Goal: Task Accomplishment & Management: Complete application form

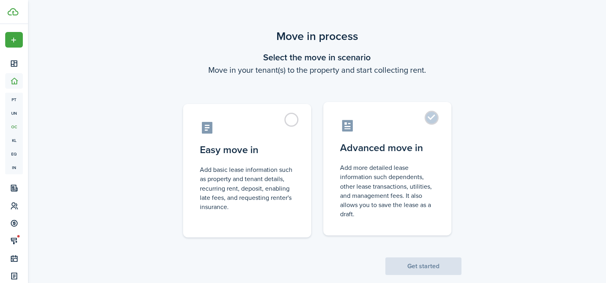
click at [432, 116] on label "Advanced move in Add more detailed lease information such dependents, other lea…" at bounding box center [387, 169] width 128 height 134
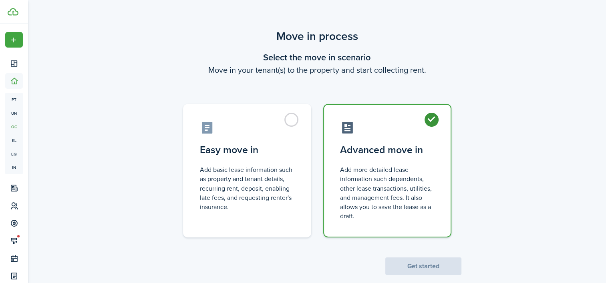
radio input "true"
click at [422, 267] on button "Get started" at bounding box center [423, 267] width 76 height 18
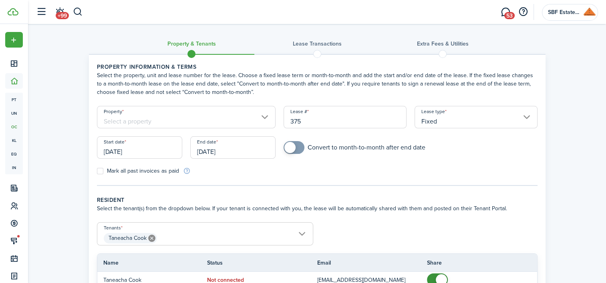
click at [263, 118] on input "Property" at bounding box center [186, 117] width 179 height 22
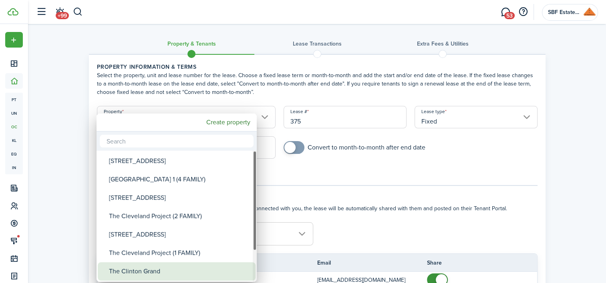
click at [160, 272] on div "The Clinton Grand" at bounding box center [180, 272] width 142 height 18
type input "The Clinton Grand"
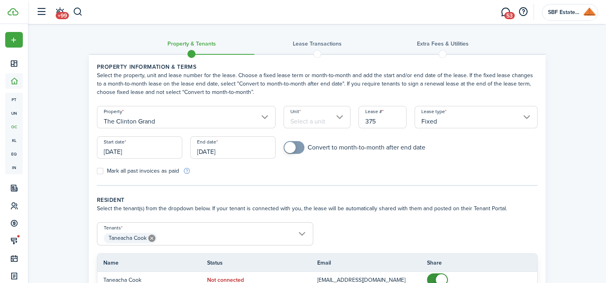
click at [335, 117] on input "Unit" at bounding box center [316, 117] width 67 height 22
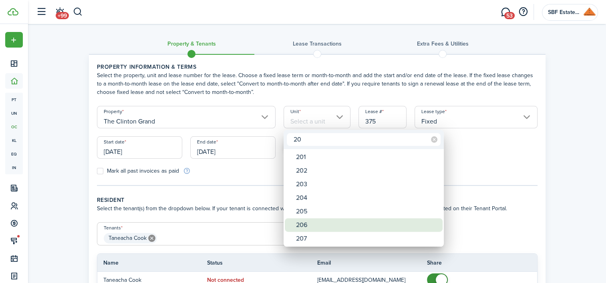
type input "20"
click at [326, 225] on div "206" at bounding box center [367, 226] width 142 height 14
type input "206"
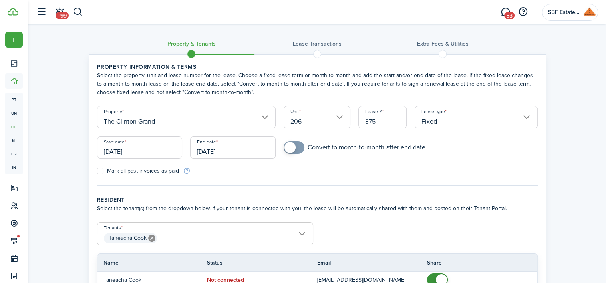
click at [159, 147] on input "[DATE]" at bounding box center [139, 148] width 85 height 22
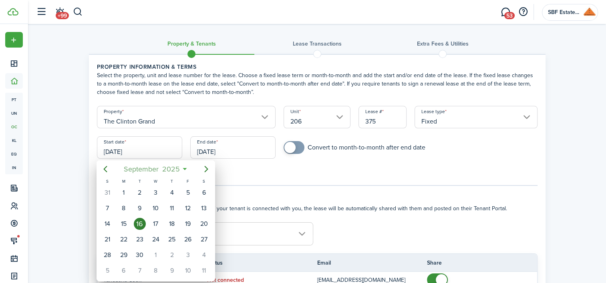
click at [184, 169] on mbsc-button "[DATE]" at bounding box center [151, 169] width 66 height 14
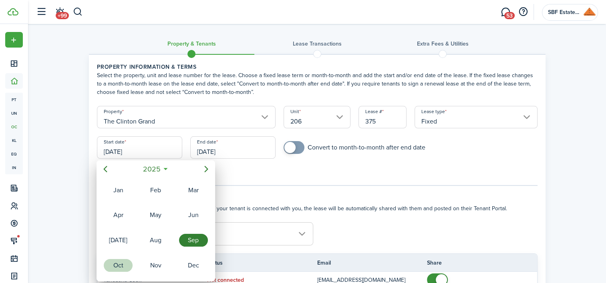
click at [120, 259] on div "Oct" at bounding box center [118, 265] width 29 height 13
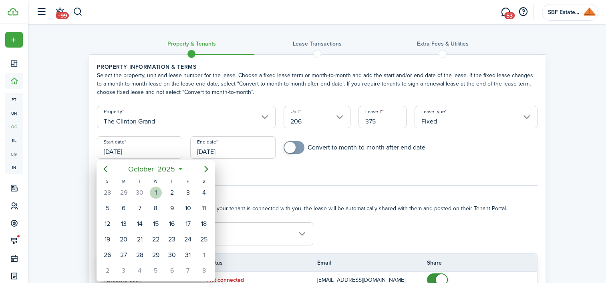
click at [158, 192] on div "1" at bounding box center [156, 193] width 12 height 12
type input "[DATE]"
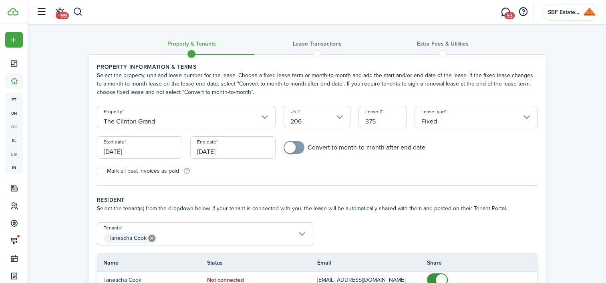
click at [240, 148] on input "[DATE]" at bounding box center [232, 148] width 85 height 22
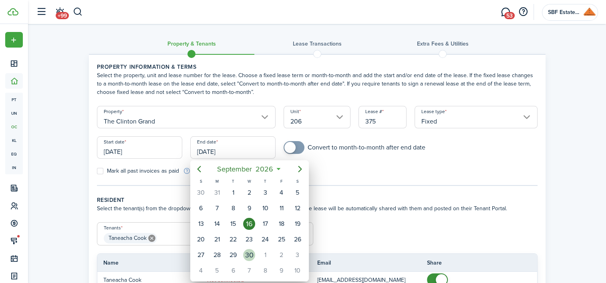
click at [247, 249] on div "30" at bounding box center [249, 255] width 12 height 12
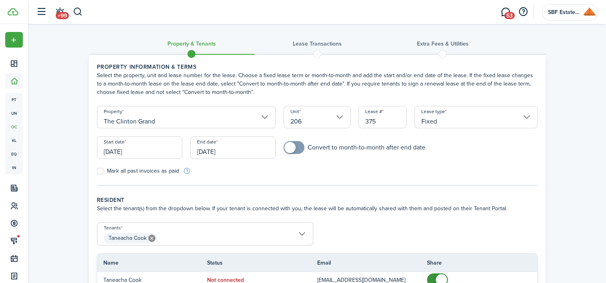
type input "[DATE]"
checkbox input "true"
click at [291, 147] on span at bounding box center [289, 147] width 11 height 11
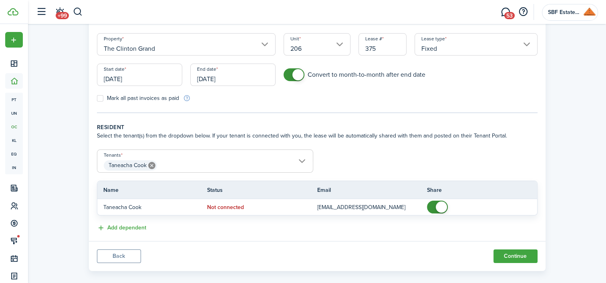
scroll to position [82, 0]
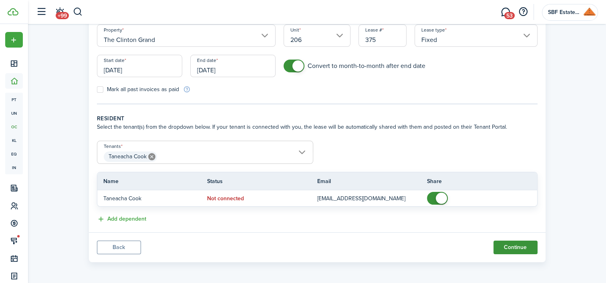
click at [509, 244] on button "Continue" at bounding box center [515, 248] width 44 height 14
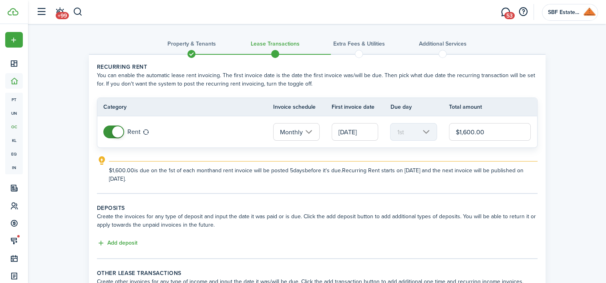
click at [461, 133] on input "$1,600.00" at bounding box center [490, 132] width 82 height 18
drag, startPoint x: 460, startPoint y: 131, endPoint x: 504, endPoint y: 133, distance: 44.5
click at [504, 133] on input "$1,600.00" at bounding box center [490, 132] width 82 height 18
type input "$2,000.00"
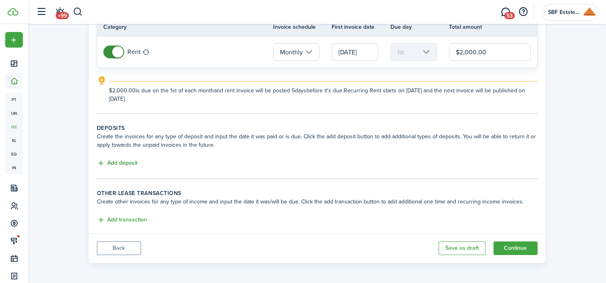
click at [115, 160] on button "Add deposit" at bounding box center [117, 163] width 40 height 9
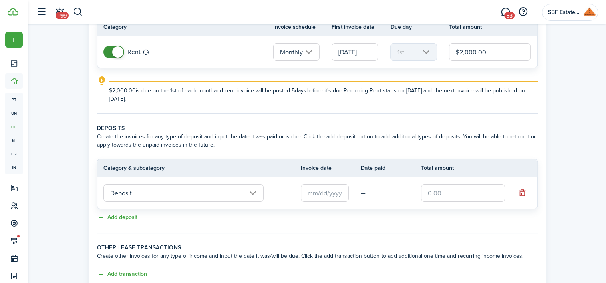
click at [253, 192] on input "Deposit" at bounding box center [183, 194] width 160 height 18
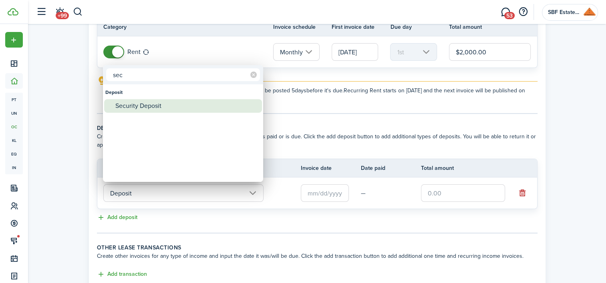
type input "sec"
click at [177, 106] on div "Security Deposit" at bounding box center [186, 106] width 142 height 14
type input "Deposit / Security Deposit"
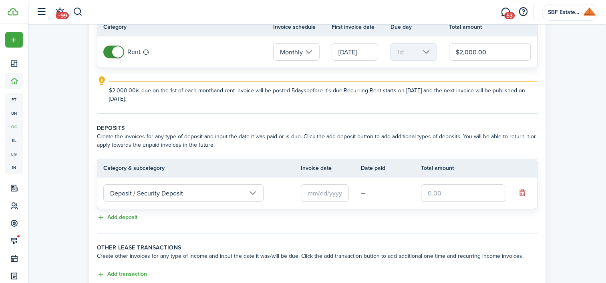
click at [327, 193] on input "text" at bounding box center [325, 194] width 48 height 18
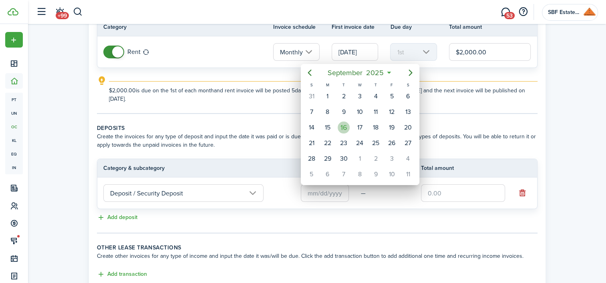
click at [342, 125] on div "16" at bounding box center [343, 128] width 12 height 12
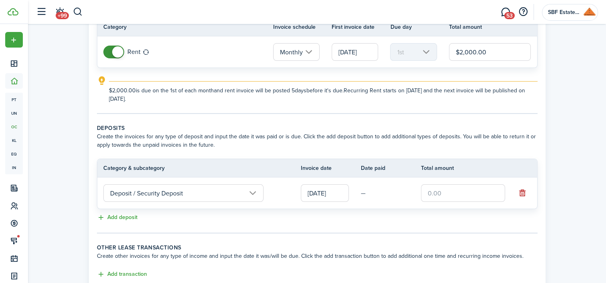
click at [341, 193] on input "[DATE]" at bounding box center [325, 194] width 48 height 18
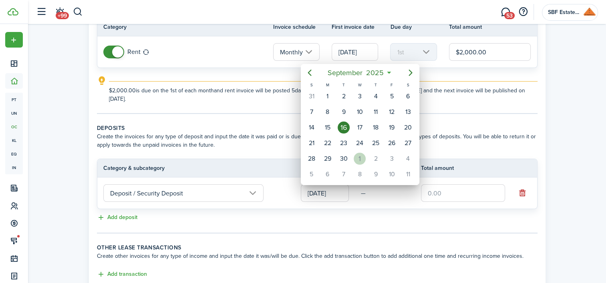
click at [358, 158] on div "1" at bounding box center [359, 159] width 12 height 12
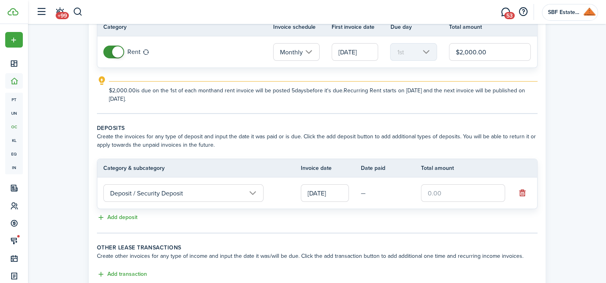
click at [426, 191] on input "text" at bounding box center [463, 194] width 84 height 18
click at [341, 189] on input "[DATE]" at bounding box center [325, 194] width 48 height 18
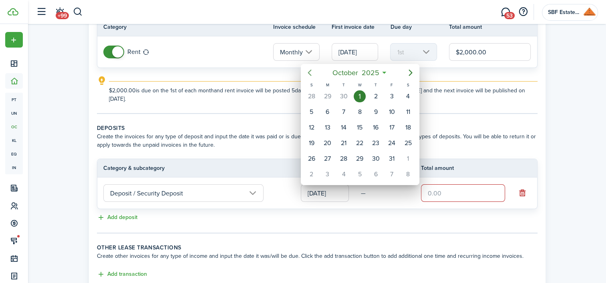
click at [309, 72] on icon "Previous page" at bounding box center [310, 73] width 10 height 10
click at [344, 126] on div "16" at bounding box center [343, 128] width 12 height 12
type input "[DATE]"
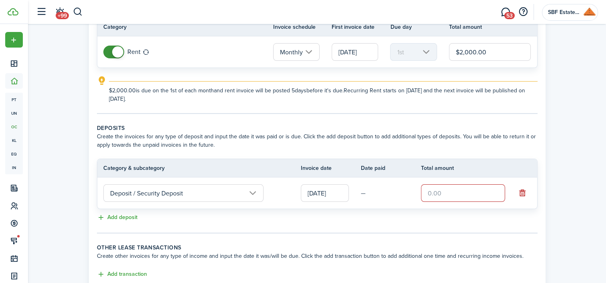
click at [429, 190] on input "text" at bounding box center [463, 194] width 84 height 18
type input "$2,737.50"
click at [428, 233] on panel-main-body "Recurring rent You can enable the automatic lease rent invoicing. The first inv…" at bounding box center [317, 131] width 456 height 313
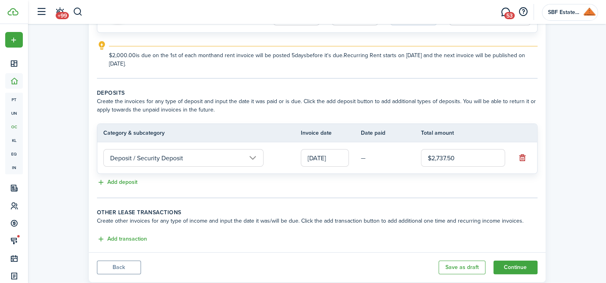
scroll to position [135, 0]
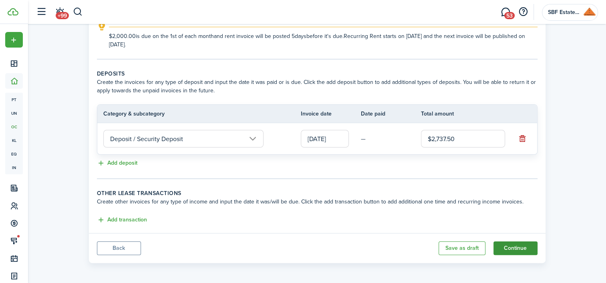
click at [506, 243] on button "Continue" at bounding box center [515, 249] width 44 height 14
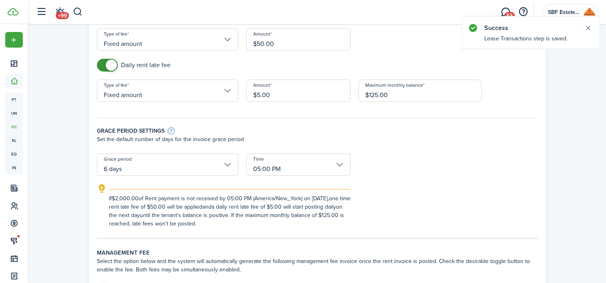
scroll to position [120, 0]
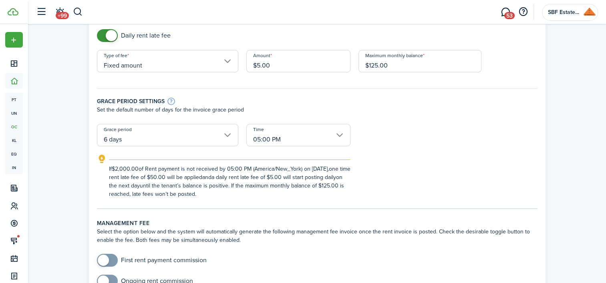
click at [225, 132] on input "6 days" at bounding box center [167, 135] width 141 height 22
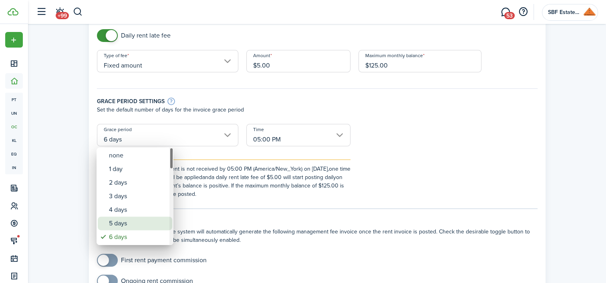
click at [120, 221] on div "5 days" at bounding box center [138, 224] width 58 height 14
type input "5 days"
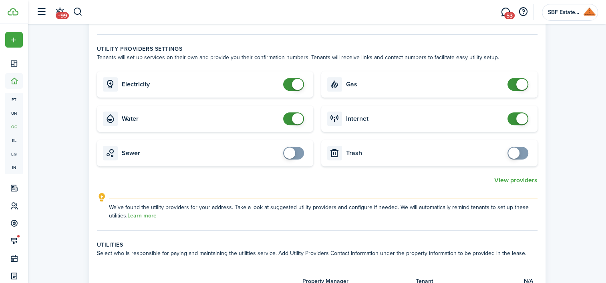
scroll to position [480, 0]
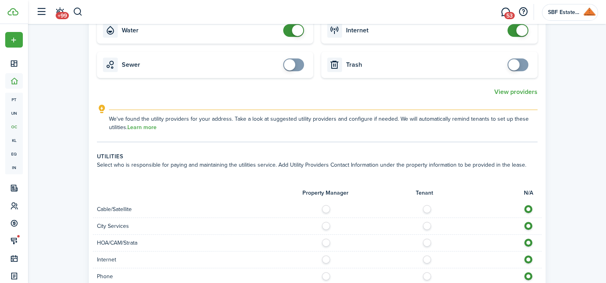
click at [423, 205] on label at bounding box center [429, 207] width 14 height 4
radio input "true"
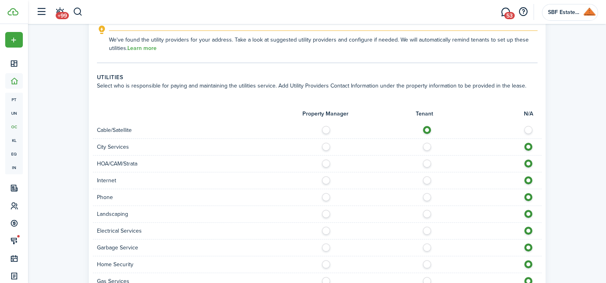
scroll to position [560, 0]
click at [426, 178] on label at bounding box center [429, 178] width 14 height 4
radio input "true"
click at [425, 195] on label at bounding box center [429, 195] width 14 height 4
radio input "true"
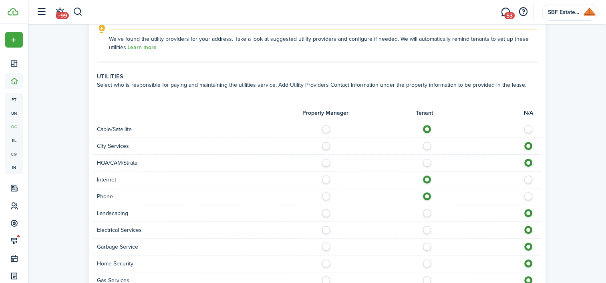
click at [326, 213] on label at bounding box center [328, 211] width 14 height 4
radio input "true"
click at [426, 227] on label at bounding box center [429, 228] width 14 height 4
radio input "true"
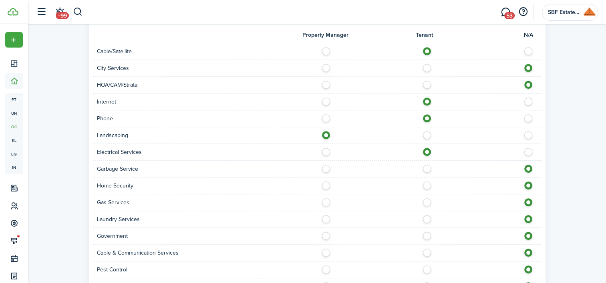
scroll to position [641, 0]
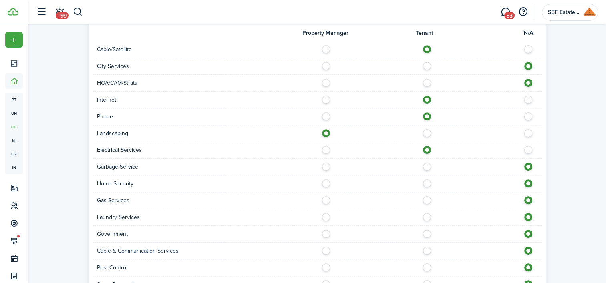
click at [427, 181] on label at bounding box center [429, 182] width 14 height 4
radio input "true"
click at [426, 199] on label at bounding box center [429, 199] width 14 height 4
radio input "true"
click at [426, 217] on label at bounding box center [429, 215] width 14 height 4
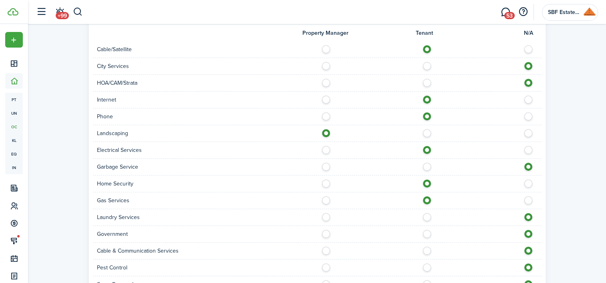
radio input "true"
click at [426, 249] on label at bounding box center [429, 249] width 14 height 4
radio input "true"
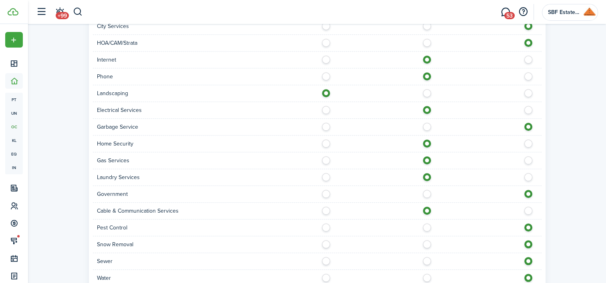
click at [328, 224] on label at bounding box center [328, 226] width 14 height 4
radio input "true"
click at [325, 243] on label at bounding box center [328, 243] width 14 height 4
radio input "true"
click at [324, 259] on label at bounding box center [328, 259] width 14 height 4
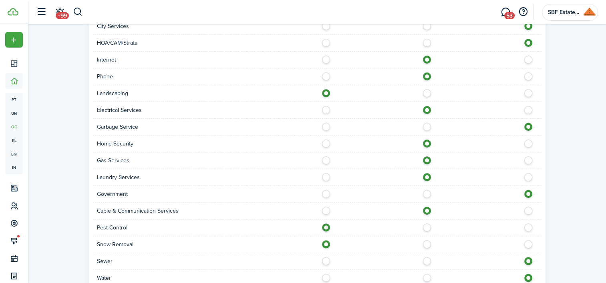
radio input "true"
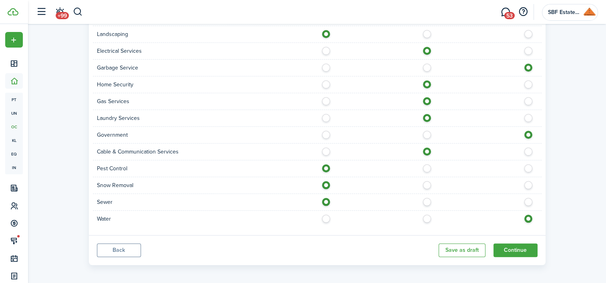
scroll to position [741, 0]
click at [428, 216] on label at bounding box center [429, 215] width 14 height 4
radio input "true"
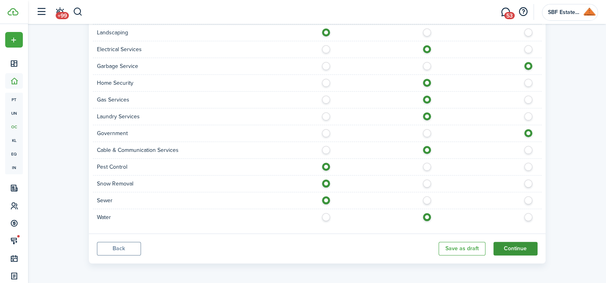
click at [510, 248] on button "Continue" at bounding box center [515, 249] width 44 height 14
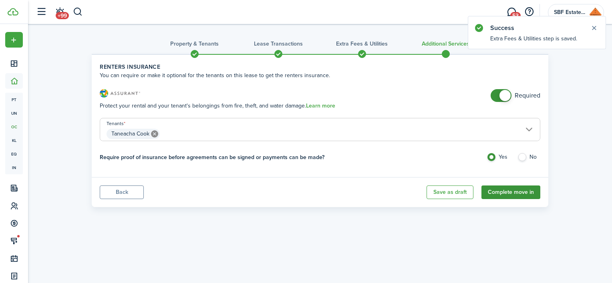
click at [512, 192] on button "Complete move in" at bounding box center [510, 193] width 59 height 14
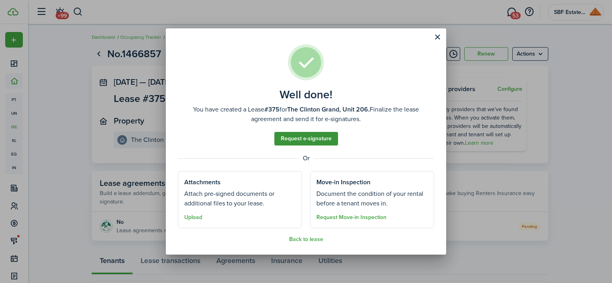
click at [309, 141] on link "Request e-signature" at bounding box center [306, 139] width 64 height 14
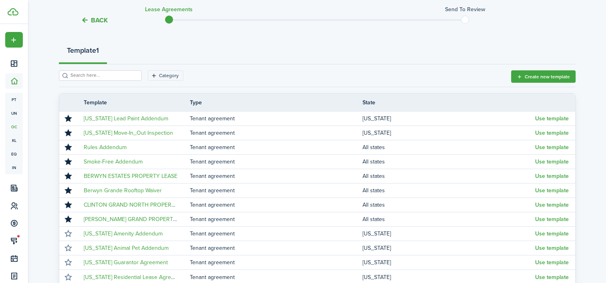
scroll to position [120, 0]
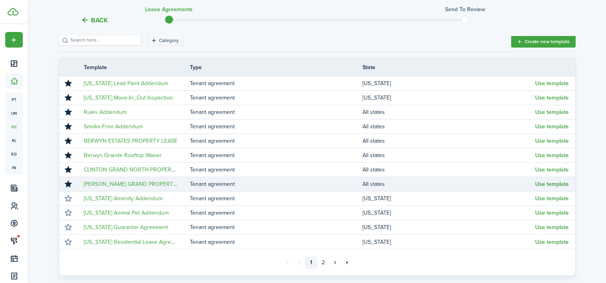
click at [552, 185] on button "Use template" at bounding box center [552, 184] width 34 height 6
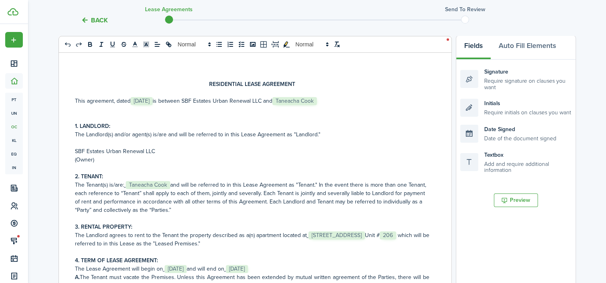
click at [166, 102] on span "This agreement, dated ﻿﻿﻿ [DATE] ﻿﻿﻿ is between SBF Estates Urban Renewal LLC a…" at bounding box center [173, 101] width 197 height 8
click at [80, 114] on p at bounding box center [252, 118] width 354 height 8
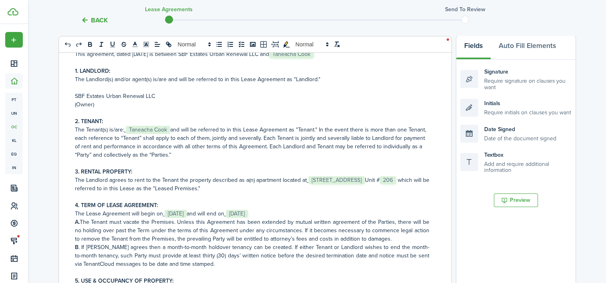
scroll to position [80, 0]
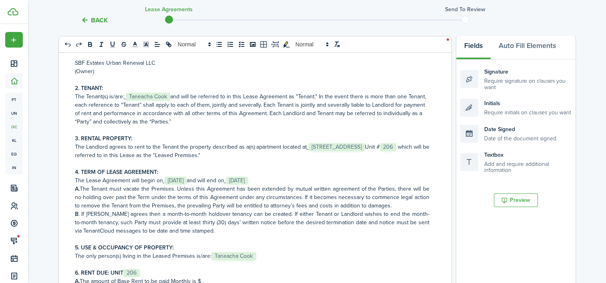
click at [73, 156] on div "RESIDENTIAL LEASE AGREEMENT This agreement, dated ﻿﻿﻿[DATE] is between SBF Esta…" at bounding box center [252, 209] width 386 height 314
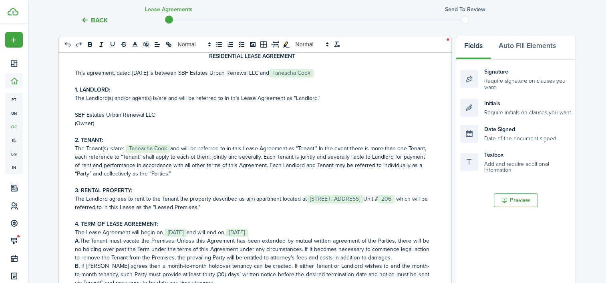
scroll to position [108, 0]
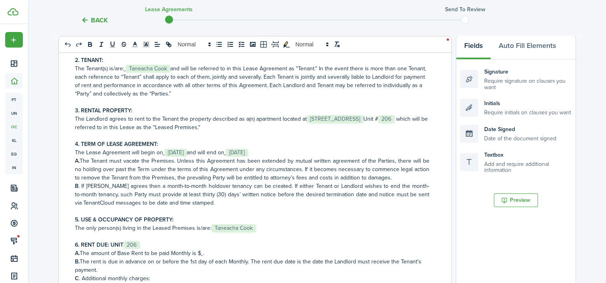
click at [162, 152] on span "The Lease Agreement will begin on" at bounding box center [119, 153] width 88 height 8
click at [68, 43] on icon "undo: undo" at bounding box center [67, 44] width 7 height 7
click at [201, 152] on span "and will end on" at bounding box center [206, 153] width 38 height 8
click at [226, 152] on span "and will end on" at bounding box center [207, 153] width 38 height 8
click at [286, 154] on p "The Lease Agreement will begin on ﻿﻿﻿﻿﻿ [DATE] ﻿ and will end on ﻿ [DATE] ﻿" at bounding box center [252, 153] width 354 height 8
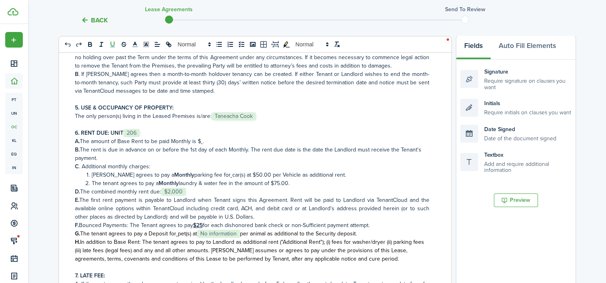
scroll to position [268, 0]
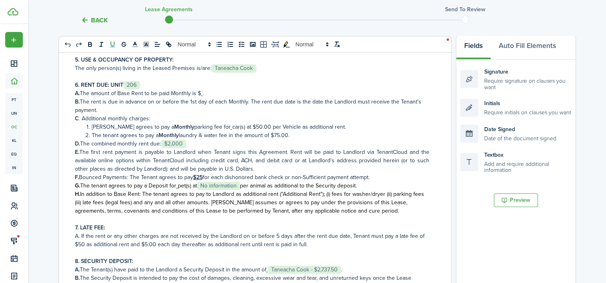
click at [201, 93] on u at bounding box center [202, 93] width 2 height 8
click at [207, 127] on span "parking fee for" at bounding box center [212, 127] width 36 height 8
click at [113, 44] on icon "underline" at bounding box center [112, 44] width 7 height 7
drag, startPoint x: 239, startPoint y: 126, endPoint x: 245, endPoint y: 126, distance: 6.8
click at [245, 126] on span "car(s) at $50.00 per Vehicle as additional rent." at bounding box center [290, 127] width 114 height 8
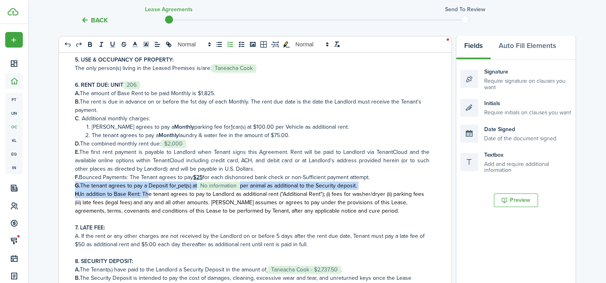
drag, startPoint x: 73, startPoint y: 186, endPoint x: 148, endPoint y: 191, distance: 74.6
click at [148, 191] on div "RESIDENTIAL LEASE AGREEMENT This agreement, dated ﻿﻿﻿[DATE] is between SBF Esta…" at bounding box center [252, 209] width 386 height 314
click at [82, 185] on span "The tenant agrees to pay a Deposit for" at bounding box center [128, 186] width 96 height 8
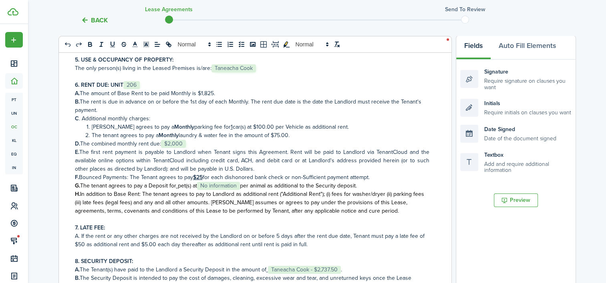
drag, startPoint x: 82, startPoint y: 185, endPoint x: 367, endPoint y: 186, distance: 285.4
click at [367, 186] on p "G. The tenant agrees to pay a Deposit for pet(s) at ﻿ No information ﻿ per anim…" at bounding box center [252, 186] width 354 height 8
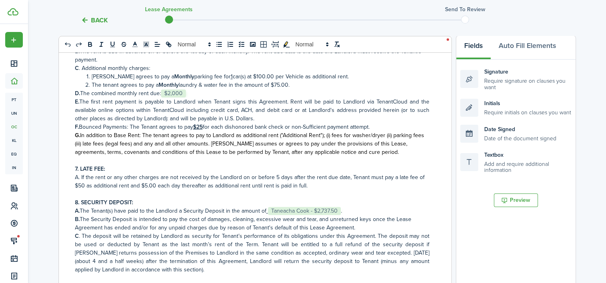
scroll to position [336, 0]
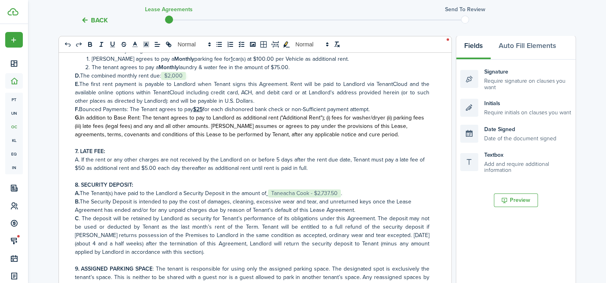
click at [341, 192] on span "." at bounding box center [341, 193] width 1 height 8
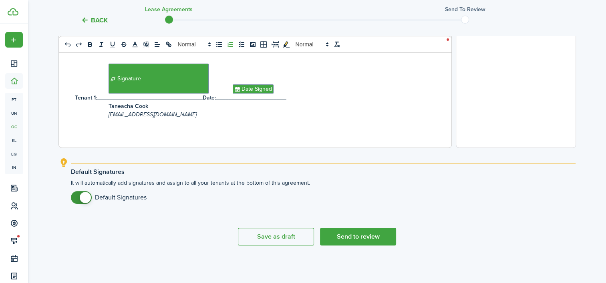
scroll to position [1903, 0]
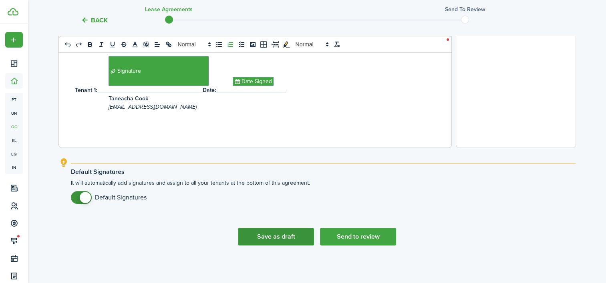
click at [271, 237] on button "Save as draft" at bounding box center [276, 237] width 76 height 18
